Goal: Navigation & Orientation: Find specific page/section

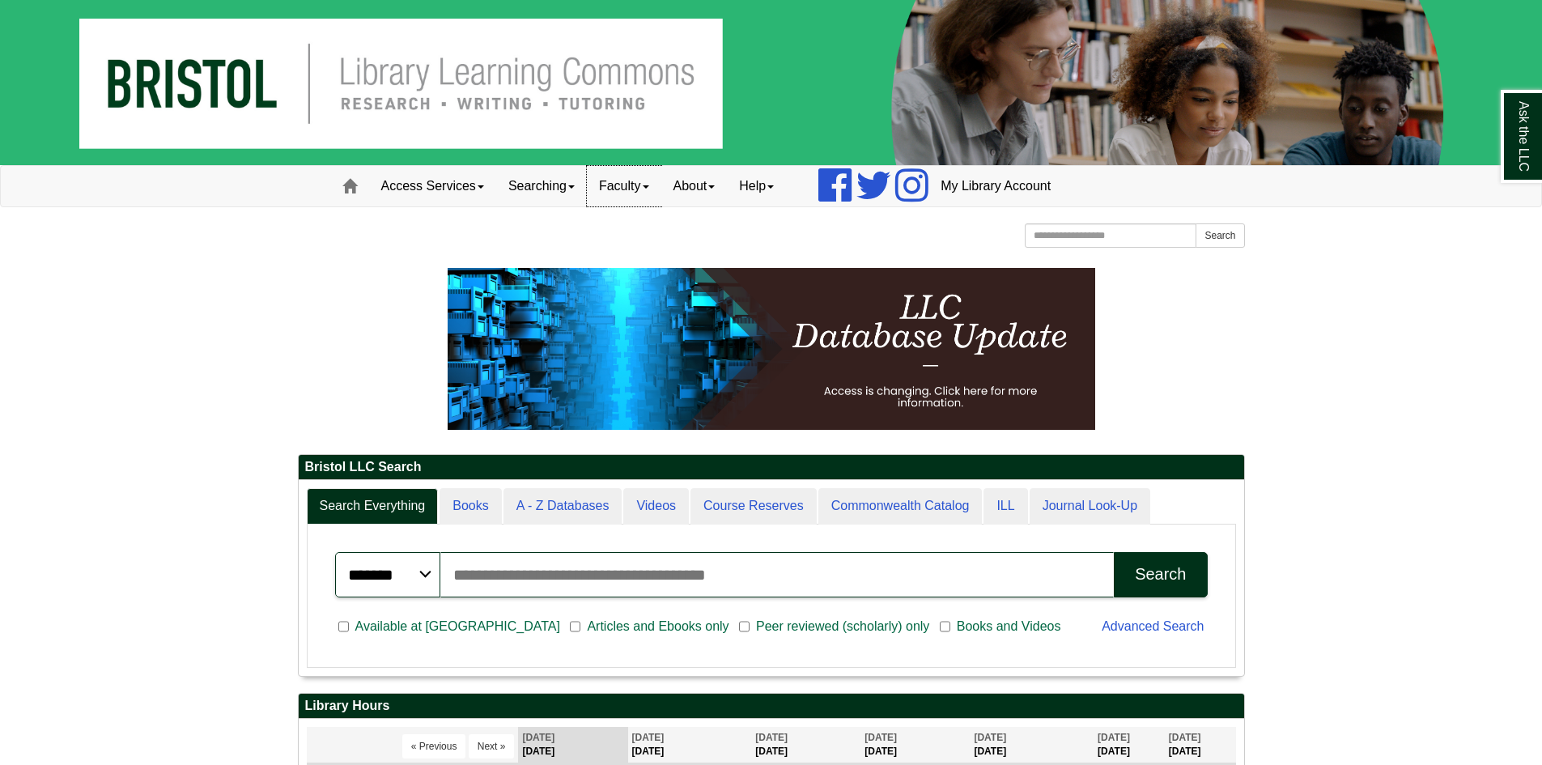
click at [633, 185] on link "Faculty" at bounding box center [624, 186] width 74 height 40
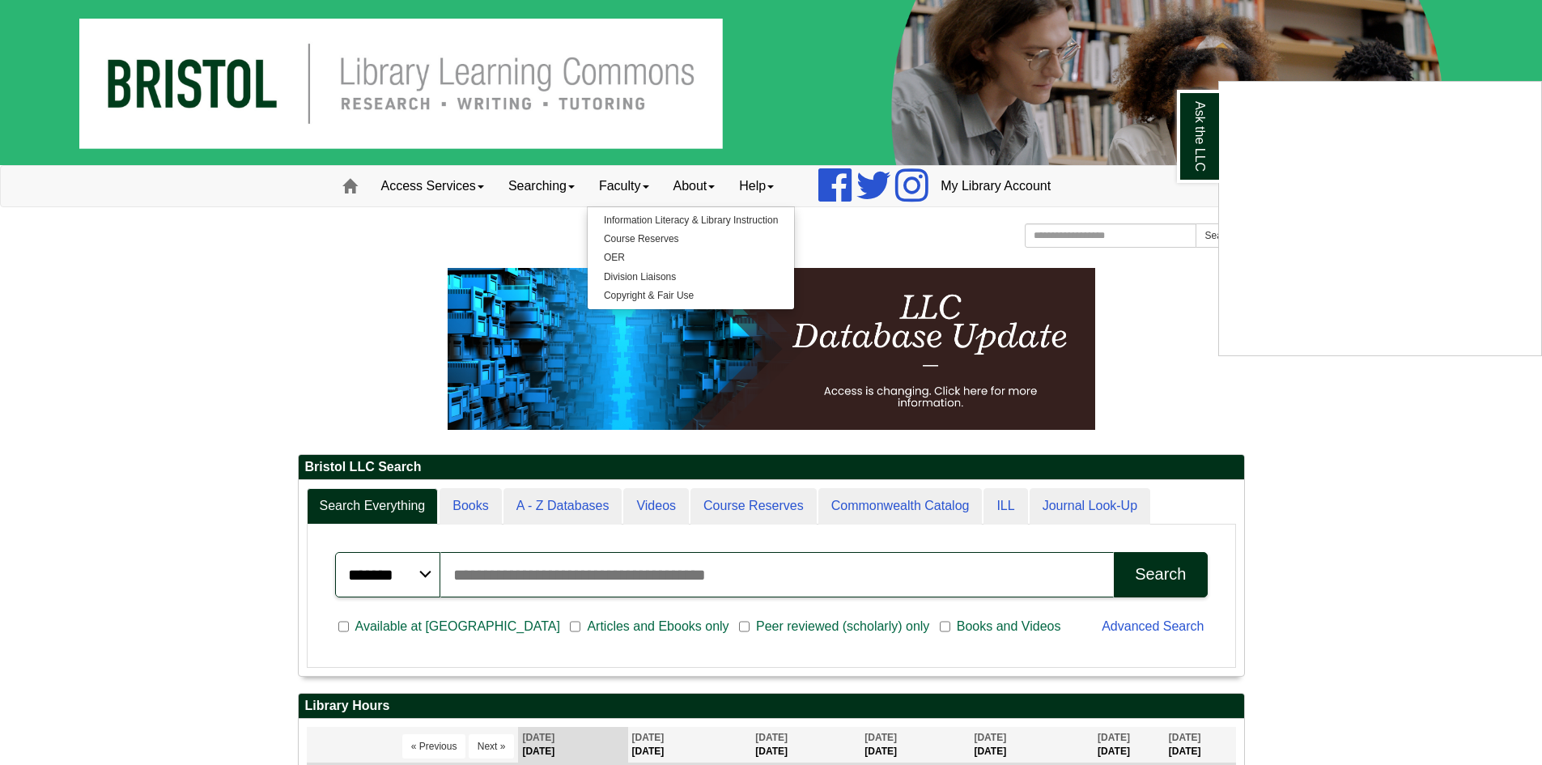
click at [530, 195] on div "Ask the LLC" at bounding box center [771, 382] width 1542 height 765
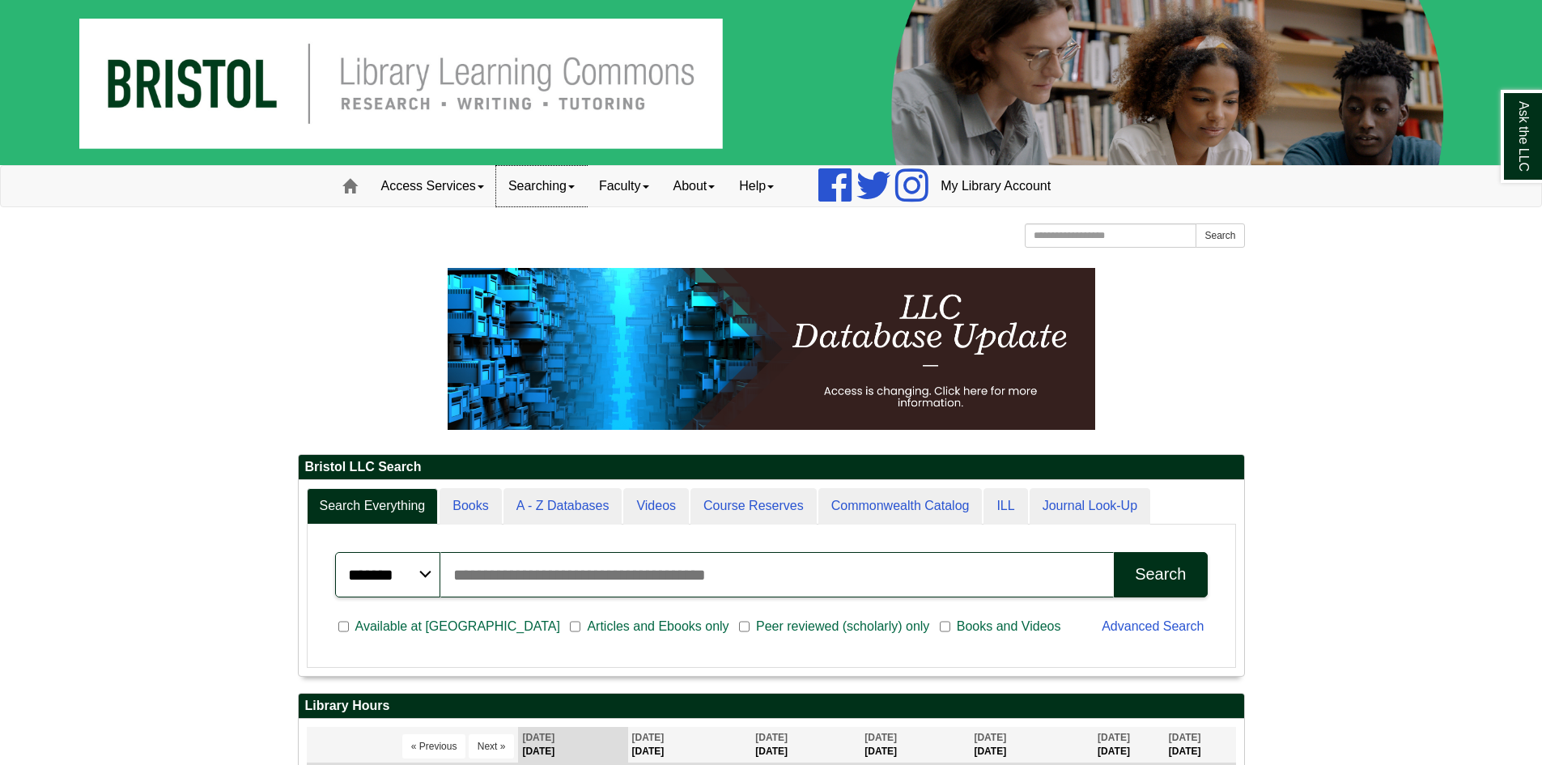
click at [534, 191] on link "Searching" at bounding box center [541, 186] width 91 height 40
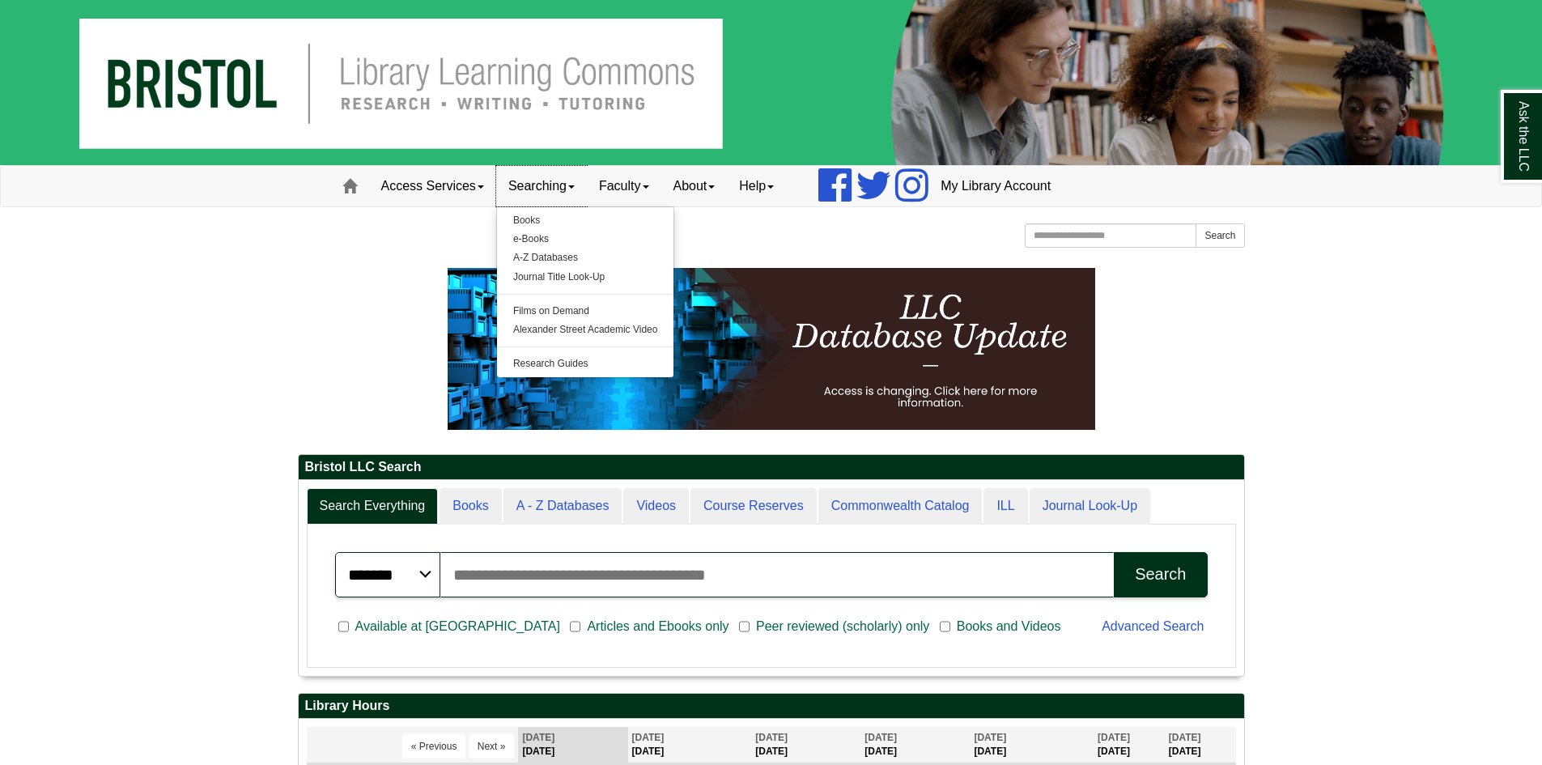
click at [535, 191] on link "Searching" at bounding box center [541, 186] width 91 height 40
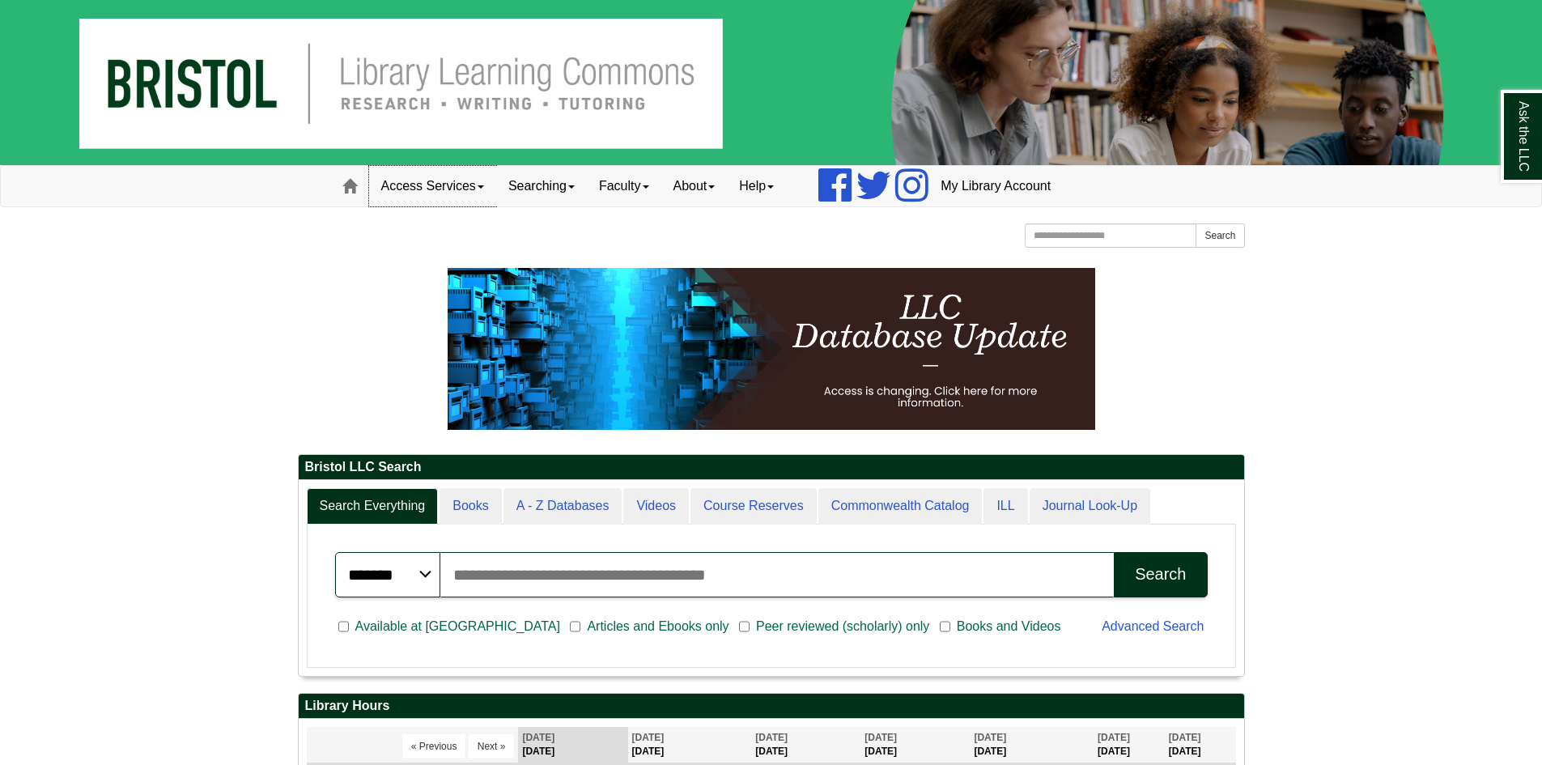
click at [443, 193] on link "Access Services" at bounding box center [432, 186] width 127 height 40
click at [766, 187] on link "Help" at bounding box center [756, 186] width 59 height 40
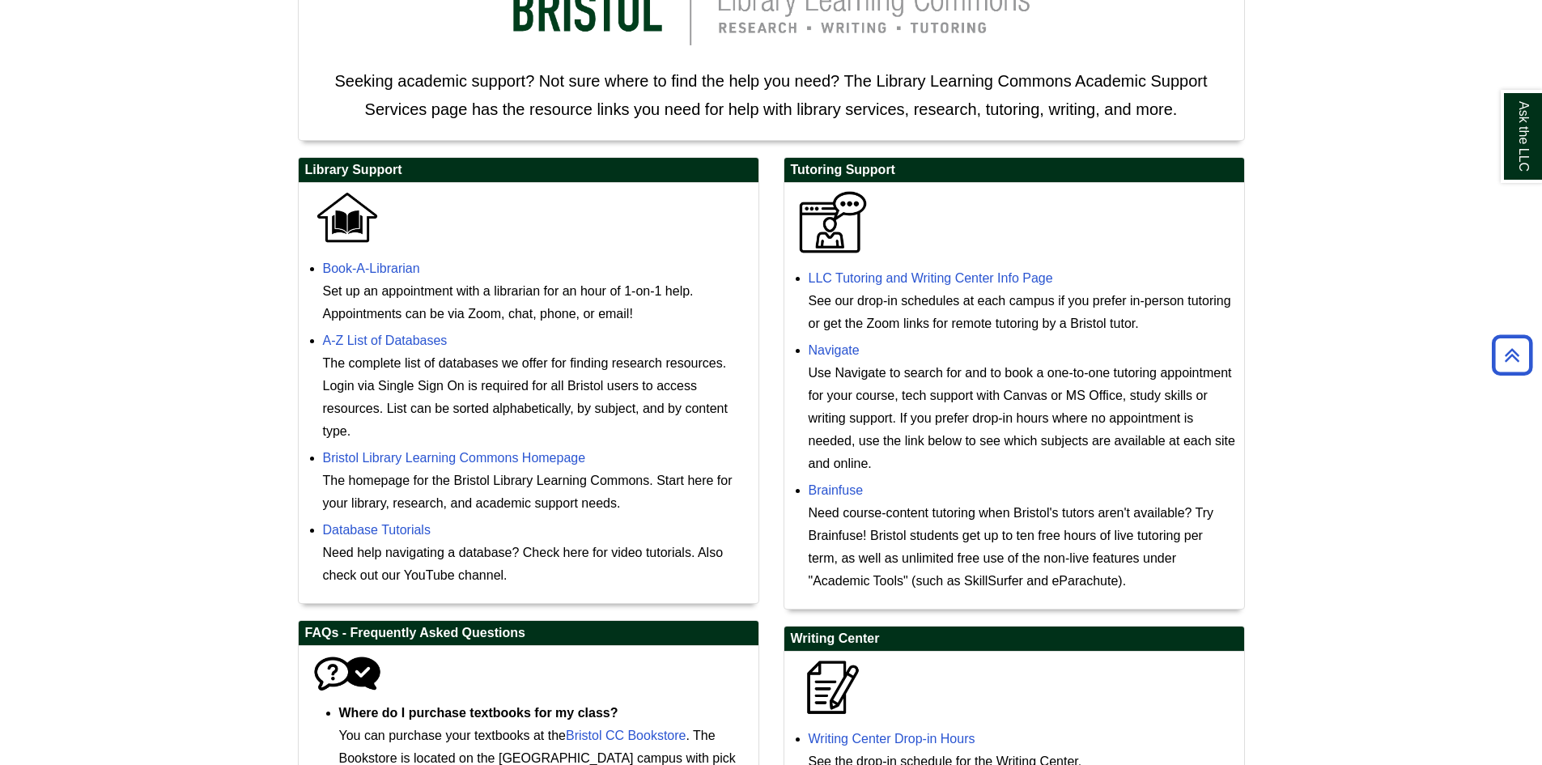
scroll to position [405, 0]
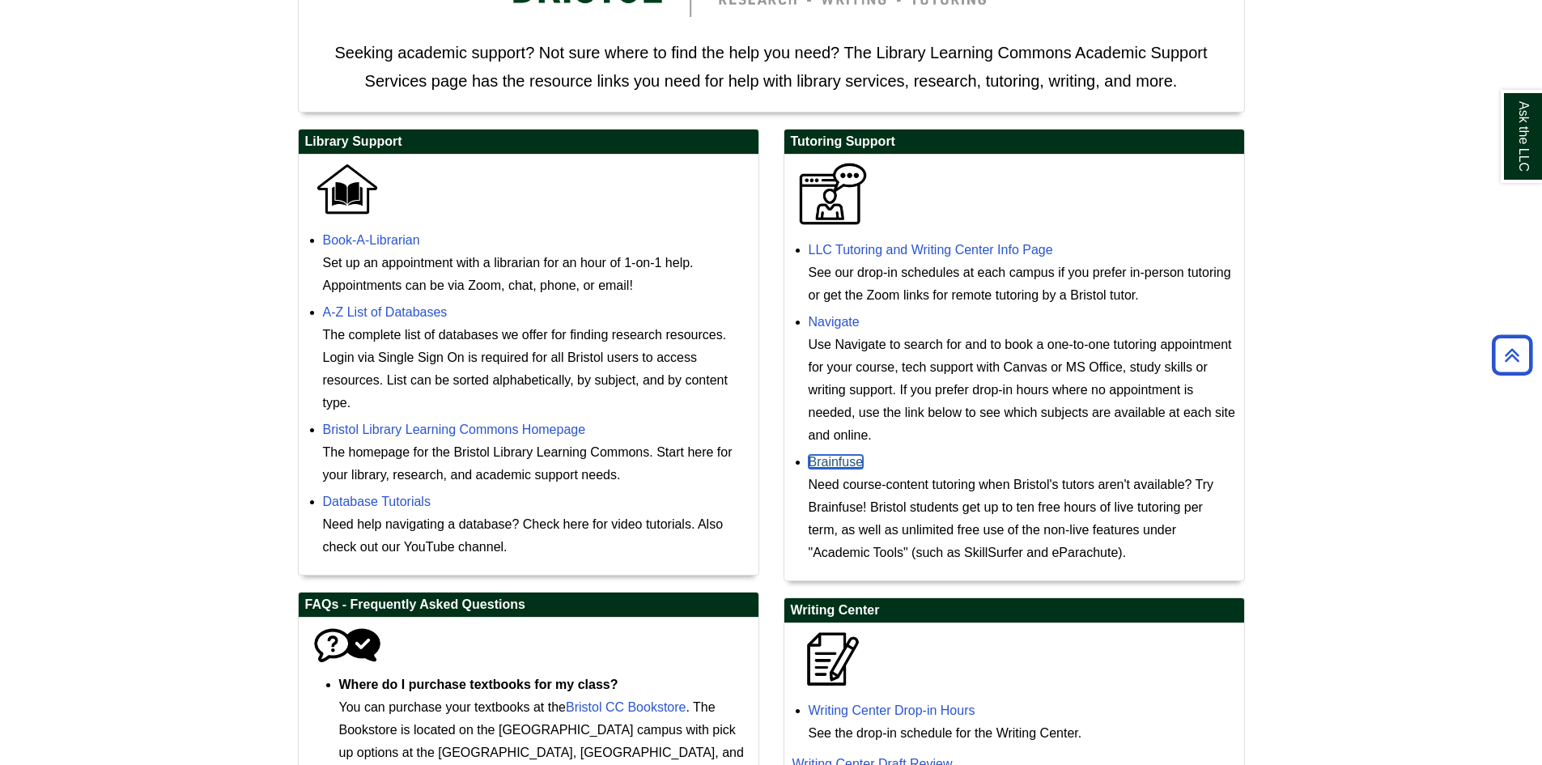
click at [849, 461] on link "Brainfuse" at bounding box center [835, 462] width 55 height 14
